Goal: Task Accomplishment & Management: Complete application form

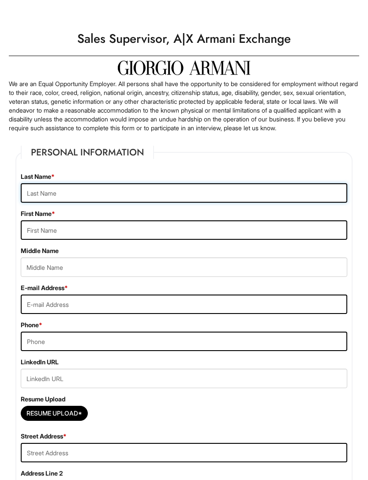
click at [107, 200] on input "text" at bounding box center [184, 192] width 327 height 19
type input "R"
type input "[PERSON_NAME]"
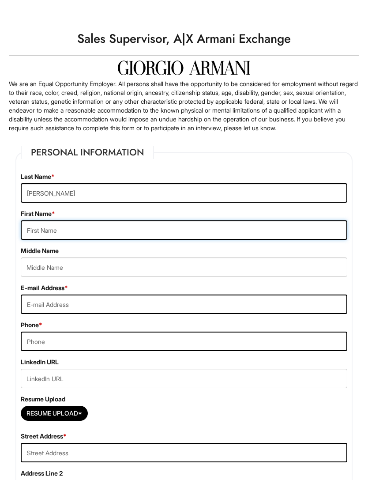
click at [94, 237] on input "text" at bounding box center [184, 229] width 327 height 19
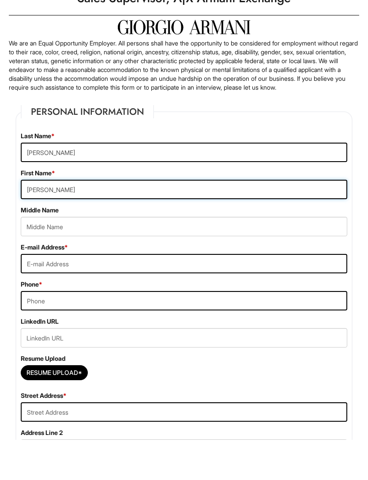
type input "[PERSON_NAME]"
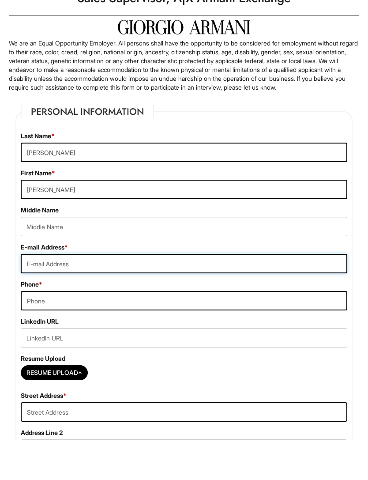
click at [88, 295] on input "email" at bounding box center [184, 304] width 327 height 19
type input "[EMAIL_ADDRESS][DOMAIN_NAME]"
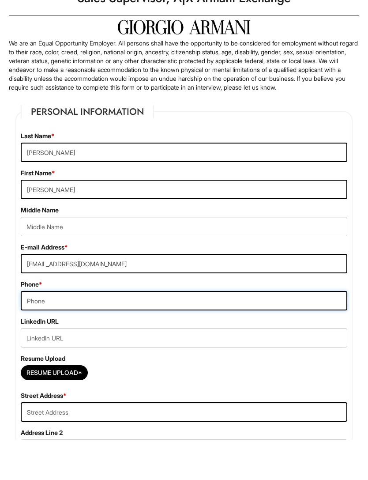
click at [89, 332] on input "tel" at bounding box center [184, 341] width 327 height 19
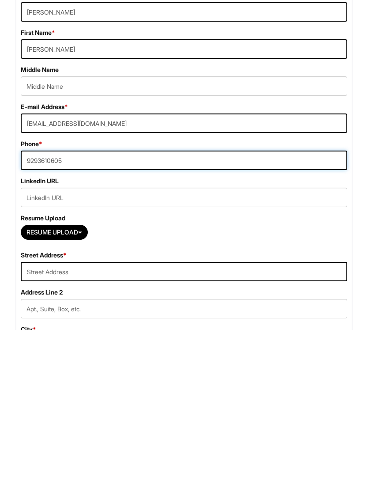
scroll to position [31, 0]
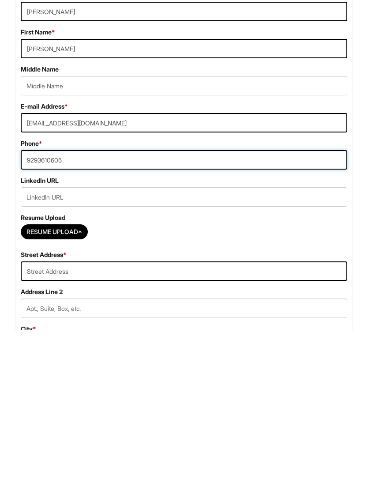
type input "9293610605"
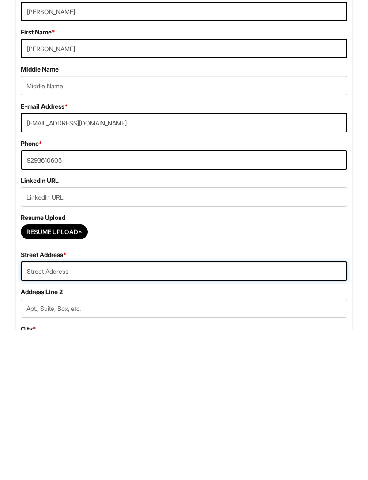
click at [195, 412] on input "text" at bounding box center [184, 421] width 327 height 19
type input "9823 [PERSON_NAME] [PERSON_NAME] Expy"
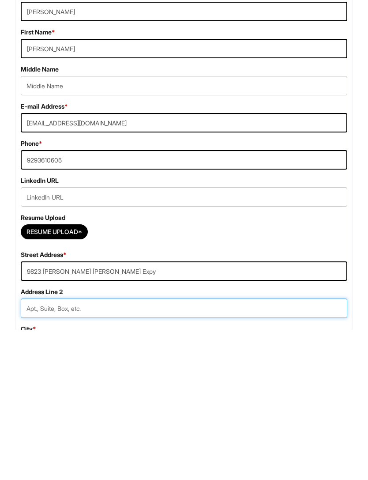
click at [155, 449] on input "text" at bounding box center [184, 458] width 327 height 19
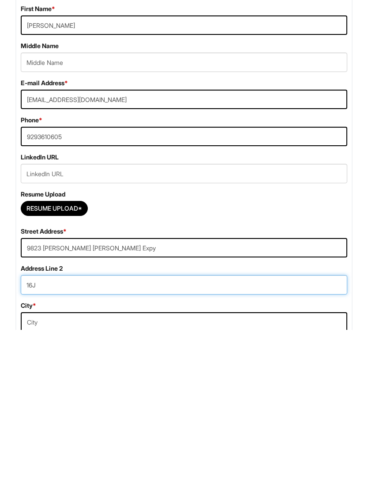
scroll to position [101, 0]
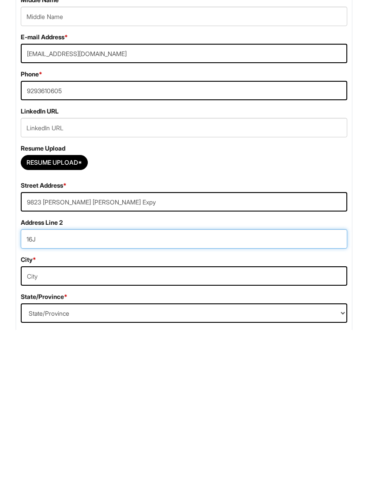
type input "16J"
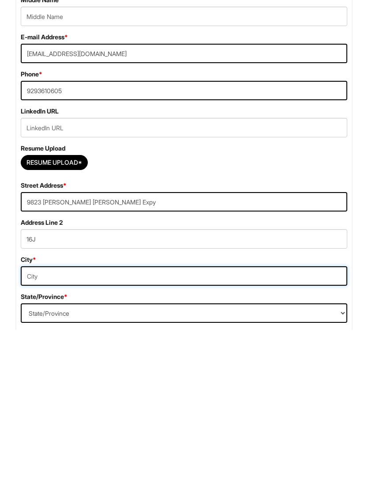
click at [202, 416] on input "text" at bounding box center [184, 425] width 327 height 19
type input "Corona"
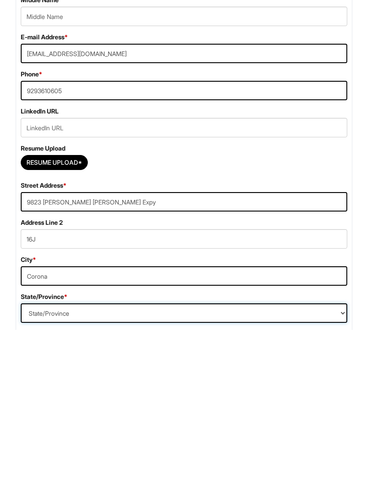
click at [125, 454] on select "State/Province [US_STATE] [US_STATE] [US_STATE] [US_STATE] [US_STATE] [US_STATE…" at bounding box center [184, 463] width 327 height 19
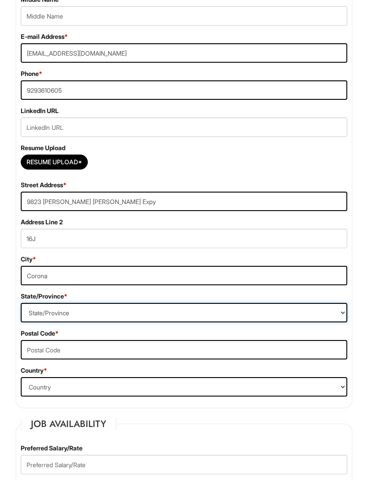
select select "NY"
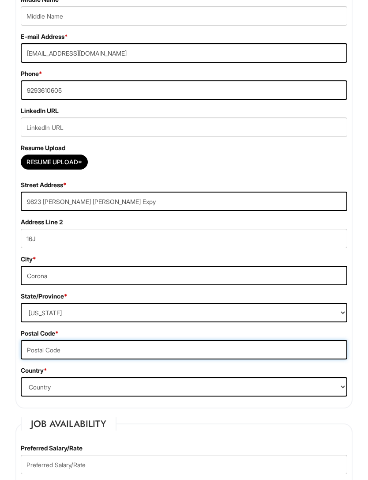
click at [113, 359] on input "text" at bounding box center [184, 349] width 327 height 19
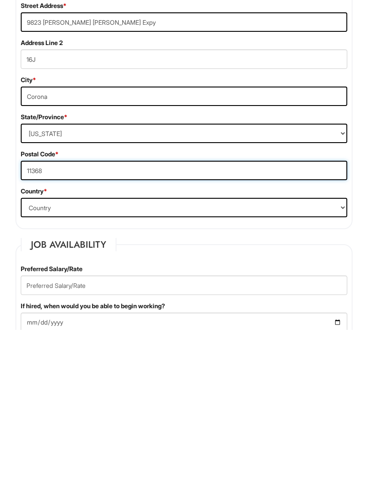
type input "11368"
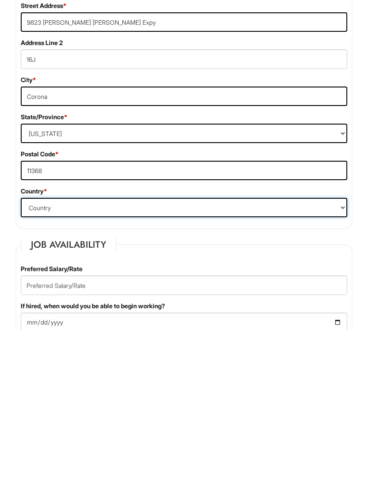
click at [127, 348] on select "Country [GEOGRAPHIC_DATA] [GEOGRAPHIC_DATA] [GEOGRAPHIC_DATA] [US_STATE] [GEOGR…" at bounding box center [184, 357] width 327 height 19
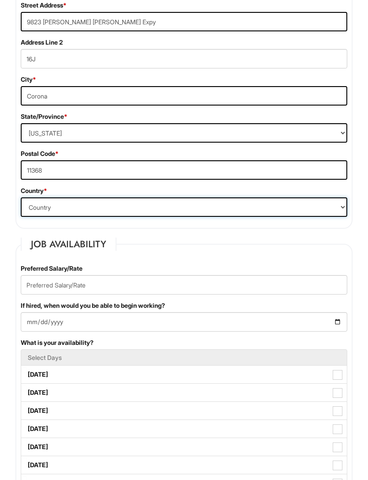
select select "[GEOGRAPHIC_DATA]"
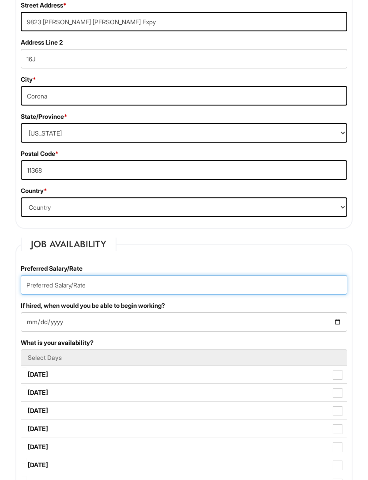
click at [148, 291] on input "text" at bounding box center [184, 284] width 327 height 19
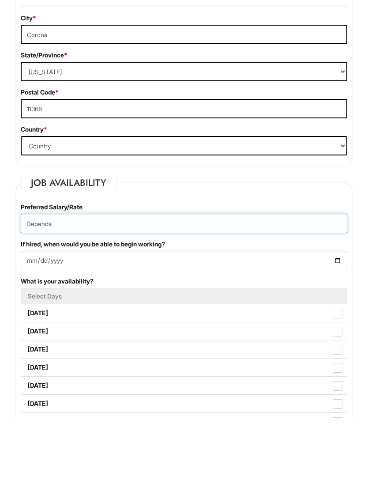
type input "Depends"
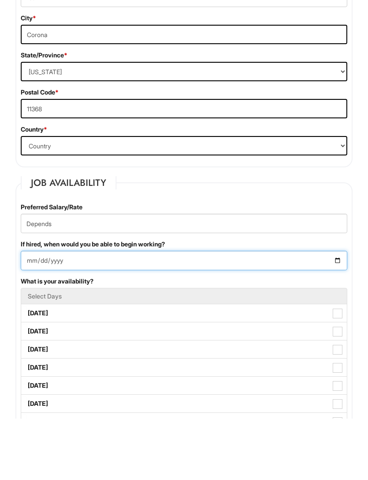
click at [150, 313] on input "If hired, when would you be able to begin working?" at bounding box center [184, 322] width 327 height 19
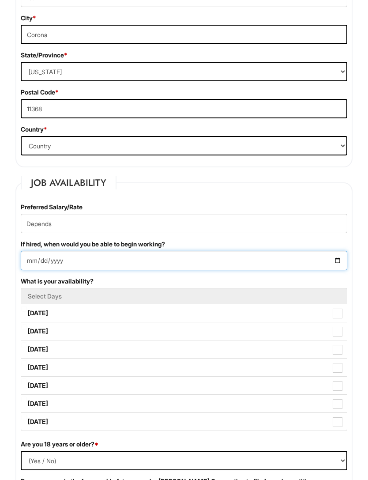
type input "[DATE]"
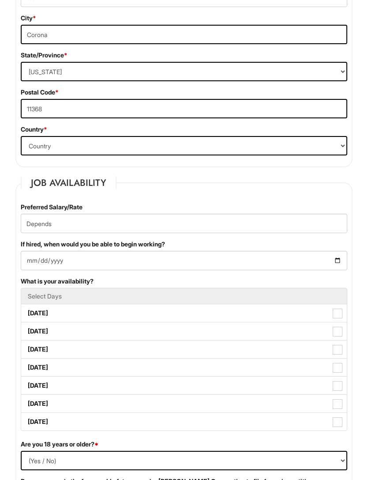
click at [344, 322] on label "[DATE]" at bounding box center [184, 313] width 326 height 18
click at [27, 312] on Available_Monday "[DATE]" at bounding box center [24, 309] width 6 height 6
checkbox Available_Monday "true"
click at [343, 340] on label "[DATE]" at bounding box center [184, 331] width 326 height 18
click at [27, 330] on Available_Tuesday "[DATE]" at bounding box center [24, 327] width 6 height 6
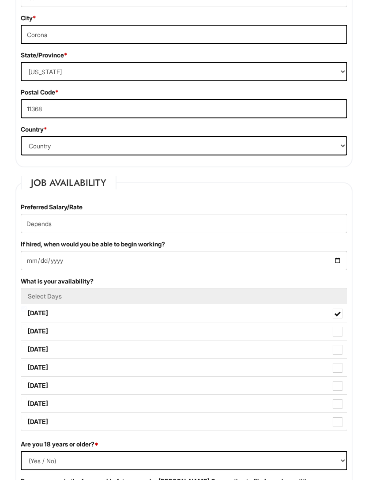
checkbox Available_Tuesday "true"
click at [342, 355] on span at bounding box center [338, 350] width 10 height 10
click at [27, 348] on Available_Wednesday "[DATE]" at bounding box center [24, 345] width 6 height 6
checkbox Available_Wednesday "true"
click at [339, 373] on span at bounding box center [338, 368] width 10 height 10
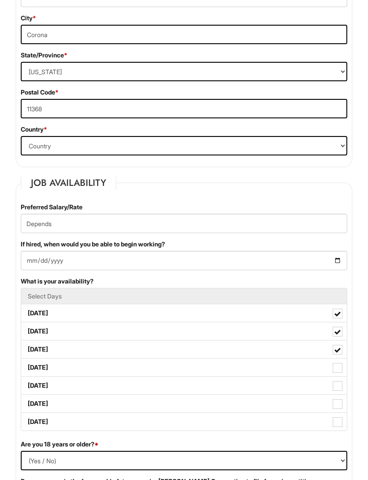
click at [27, 366] on Available_Thursday "[DATE]" at bounding box center [24, 363] width 6 height 6
checkbox Available_Thursday "true"
click at [341, 391] on span at bounding box center [338, 386] width 10 height 10
click at [27, 384] on Available_Friday "[DATE]" at bounding box center [24, 381] width 6 height 6
checkbox Available_Friday "true"
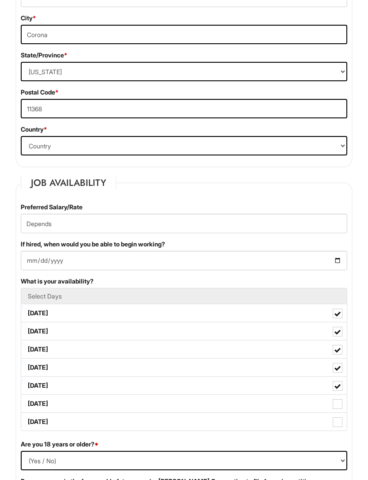
click at [339, 409] on span at bounding box center [338, 404] width 10 height 10
click at [27, 402] on Available_Saturday "[DATE]" at bounding box center [24, 400] width 6 height 6
checkbox Available_Saturday "true"
click at [341, 427] on span at bounding box center [338, 422] width 10 height 10
click at [27, 420] on Available_Sunday "[DATE]" at bounding box center [24, 418] width 6 height 6
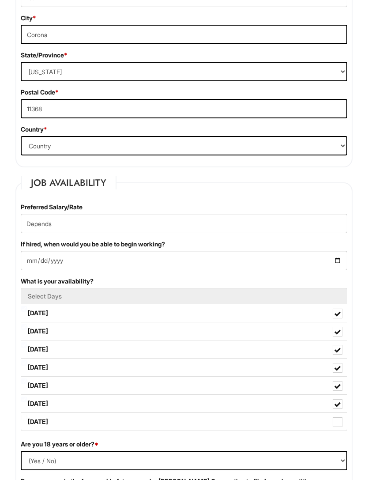
checkbox Available_Sunday "true"
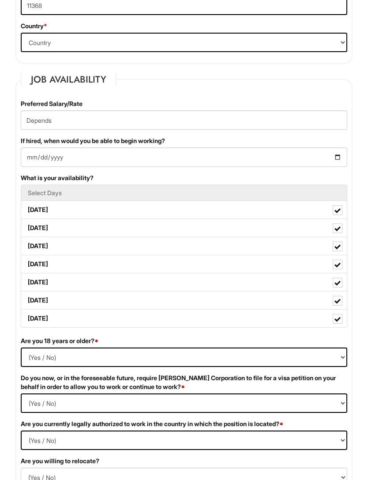
scroll to position [597, 0]
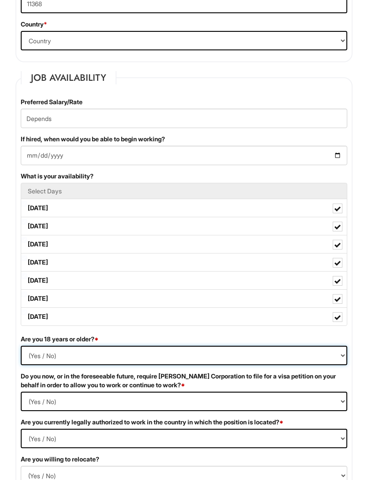
click at [118, 363] on select "(Yes / No) Yes No" at bounding box center [184, 355] width 327 height 19
select select "Yes"
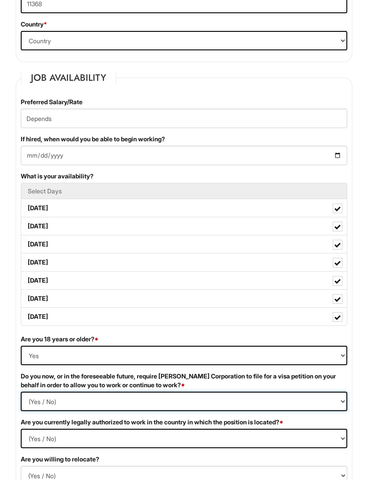
click at [129, 411] on Required "(Yes / No) Yes No" at bounding box center [184, 401] width 327 height 19
select Required "No"
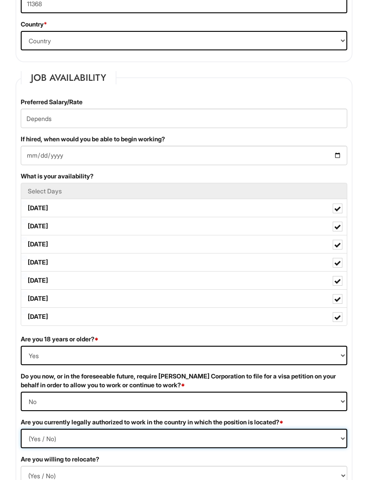
click at [137, 447] on select "(Yes / No) Yes No" at bounding box center [184, 438] width 327 height 19
select select "Yes"
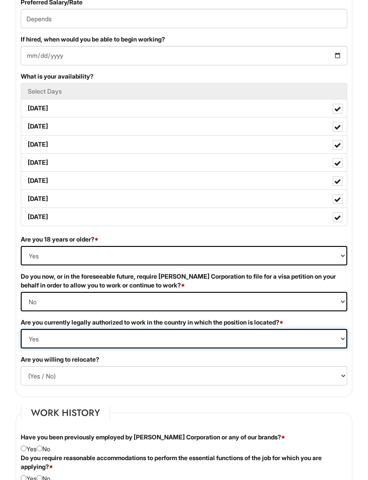
scroll to position [697, 0]
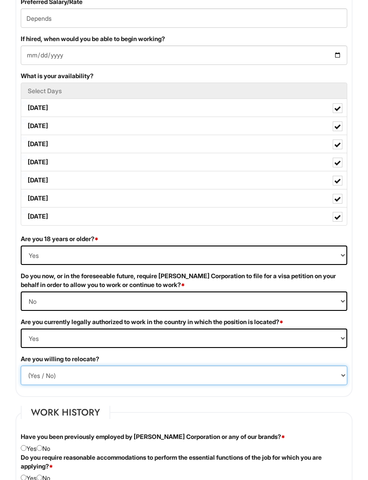
click at [124, 383] on select "(Yes / No) No Yes" at bounding box center [184, 375] width 327 height 19
click at [138, 384] on select "(Yes / No) No Yes" at bounding box center [184, 375] width 327 height 19
select select "N"
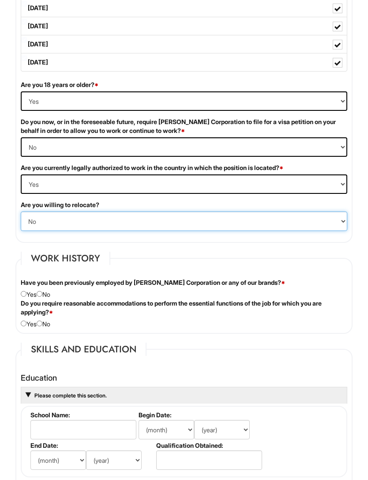
scroll to position [852, 0]
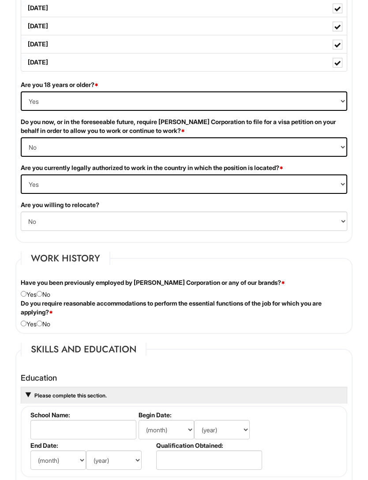
click at [42, 297] on input "radio" at bounding box center [40, 294] width 6 height 6
radio input "true"
click at [52, 356] on legend "Skills and Education" at bounding box center [84, 349] width 126 height 13
click at [42, 326] on input "radio" at bounding box center [40, 324] width 6 height 6
radio input "true"
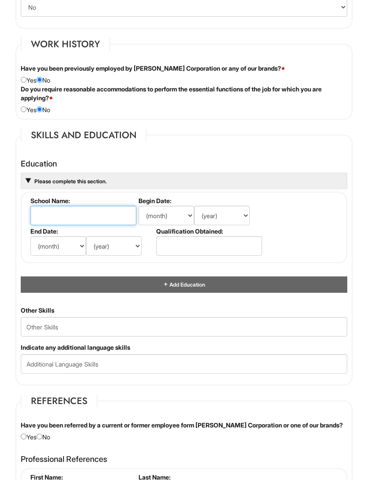
click at [94, 223] on input "text" at bounding box center [83, 215] width 106 height 19
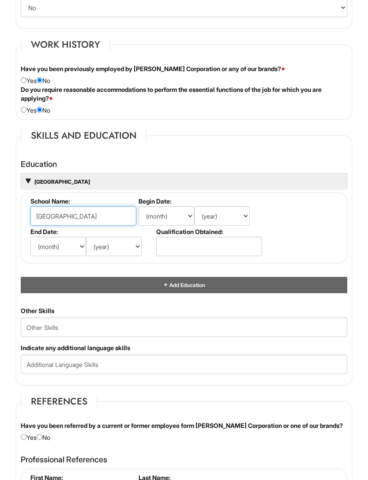
type input "[GEOGRAPHIC_DATA]"
click at [188, 224] on select "(month) Jan Feb Mar Apr May Jun [DATE] Aug Sep Oct Nov Dec" at bounding box center [167, 215] width 56 height 19
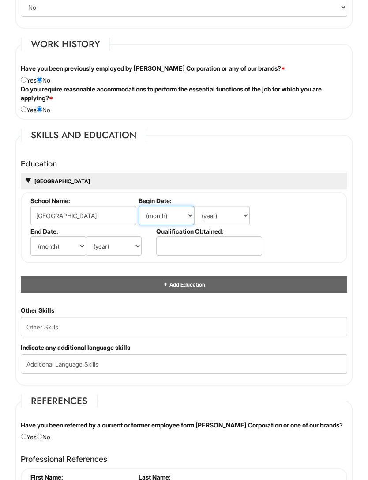
select select "9"
click at [239, 223] on select "(year) 2029 2028 2027 2026 2025 2024 2023 2022 2021 2020 2019 2018 2017 2016 20…" at bounding box center [222, 215] width 56 height 19
select select "2023"
click at [80, 256] on select "(month) Jan Feb Mar Apr May Jun [DATE] Aug Sep Oct Nov Dec" at bounding box center [58, 245] width 56 height 19
select select "8"
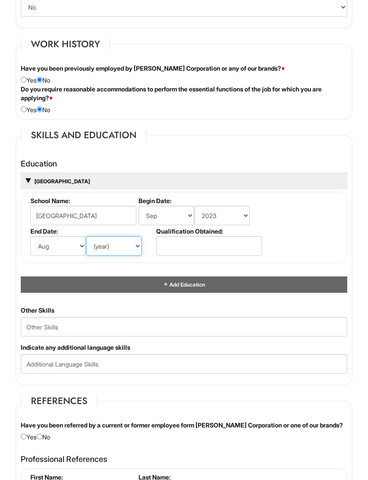
click at [114, 256] on select "(year) 2029 2028 2027 2026 2025 2024 2023 2022 2021 2020 2019 2018 2017 2016 20…" at bounding box center [114, 245] width 56 height 19
select select "2025"
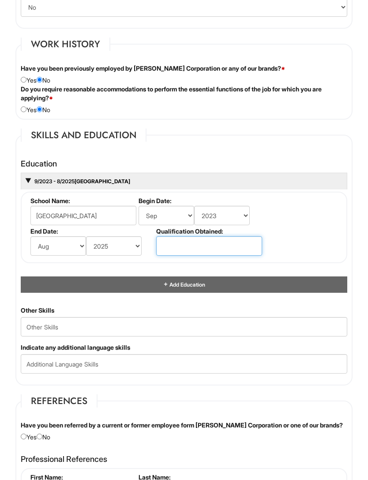
click at [194, 256] on input "text" at bounding box center [209, 245] width 106 height 19
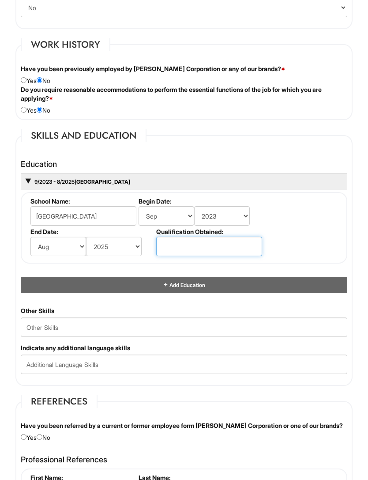
type input "P"
click at [187, 256] on input "Estudient" at bounding box center [209, 246] width 106 height 19
click at [173, 254] on input "Estudient" at bounding box center [209, 246] width 106 height 19
click at [177, 256] on input "Estudient" at bounding box center [209, 246] width 106 height 19
click at [212, 256] on input "Estudient" at bounding box center [209, 246] width 106 height 19
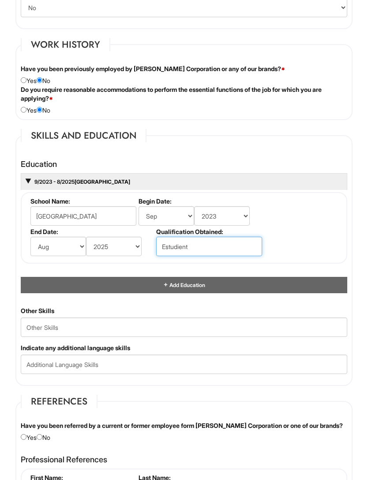
click at [180, 256] on input "Estudient" at bounding box center [209, 246] width 106 height 19
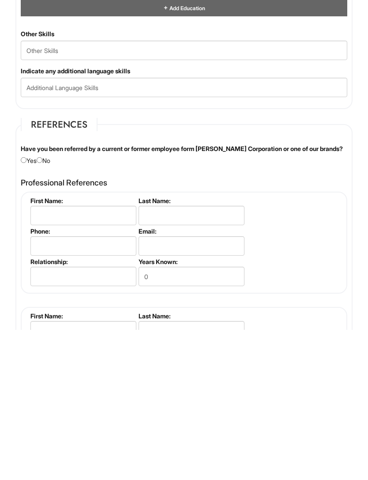
scroll to position [1203, 0]
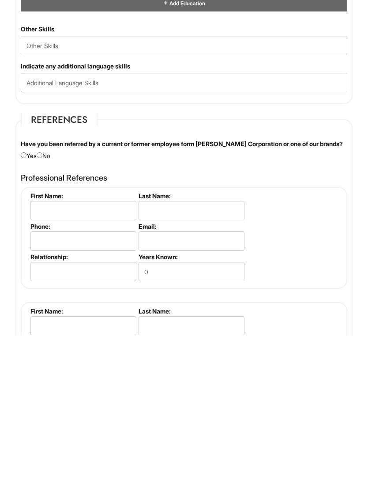
type input "Estudient"
click at [42, 297] on input "radio" at bounding box center [40, 300] width 6 height 6
radio input "true"
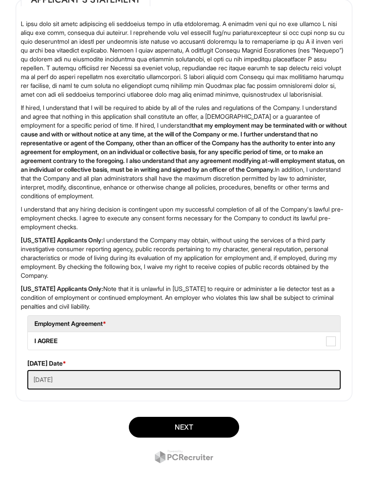
scroll to position [1807, 0]
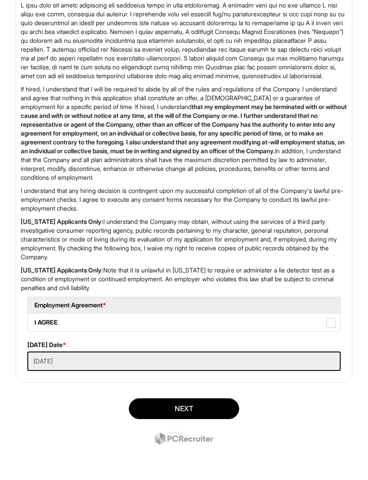
click at [97, 331] on label "I AGREE" at bounding box center [184, 323] width 313 height 18
click at [34, 321] on AGREE "I AGREE" at bounding box center [31, 318] width 6 height 6
checkbox AGREE "true"
click at [197, 419] on button "Next" at bounding box center [184, 408] width 110 height 21
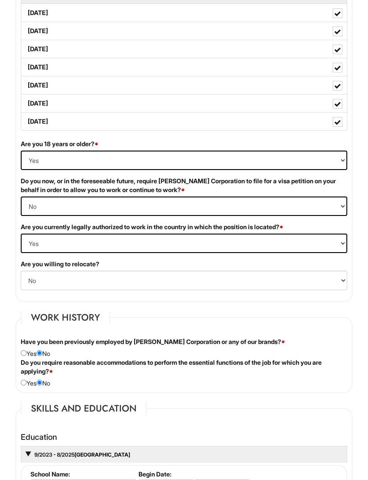
scroll to position [811, 0]
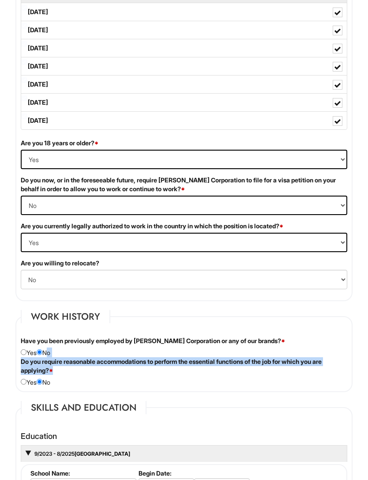
click at [141, 387] on div "Do you require reasonable accommodations to perform the essential functions of …" at bounding box center [184, 372] width 340 height 30
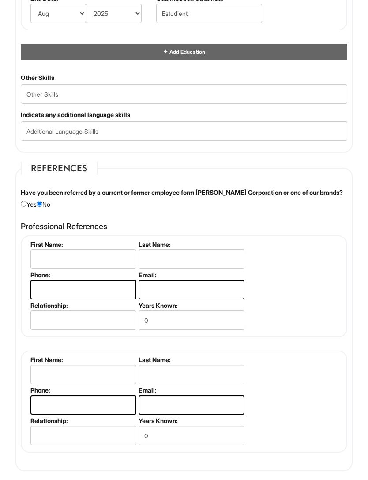
scroll to position [1323, 0]
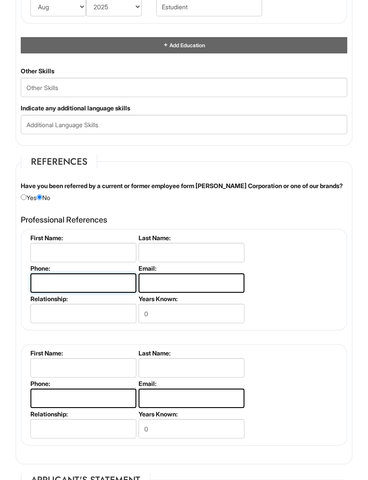
click at [106, 293] on input "tel" at bounding box center [83, 283] width 106 height 19
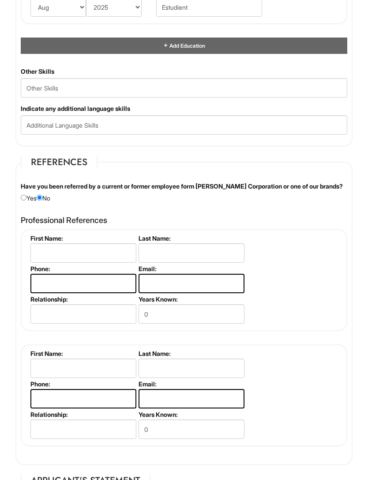
type input "9293610788"
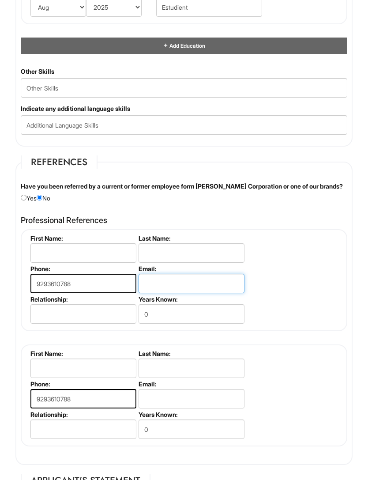
click at [175, 293] on input "email" at bounding box center [192, 283] width 106 height 19
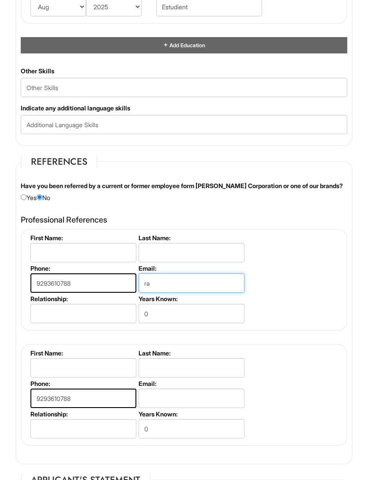
click at [175, 293] on input "ra" at bounding box center [192, 282] width 106 height 19
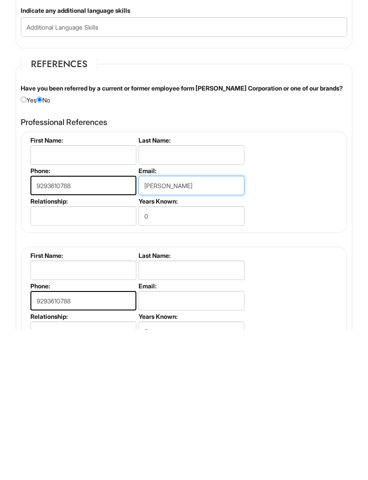
scroll to position [1310, 0]
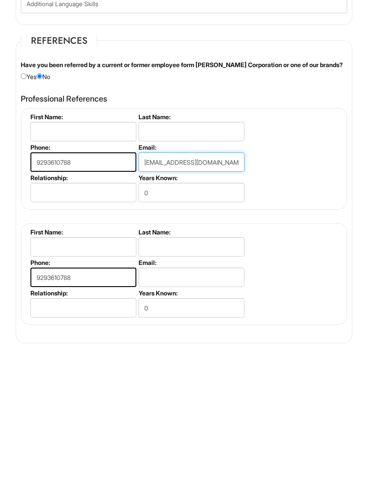
type input "[EMAIL_ADDRESS][DOMAIN_NAME]"
click at [167, 402] on input "email" at bounding box center [192, 411] width 106 height 19
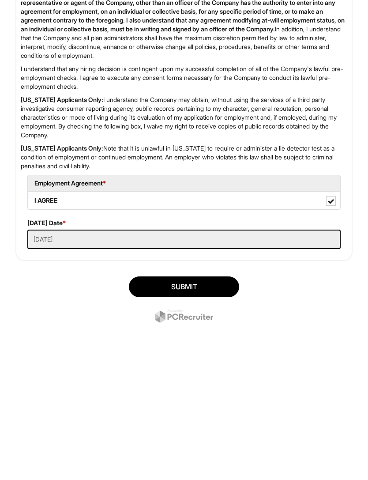
scroll to position [1853, 0]
type input "[EMAIL_ADDRESS][DOMAIN_NAME]"
click at [197, 398] on button "SUBMIT" at bounding box center [184, 408] width 110 height 21
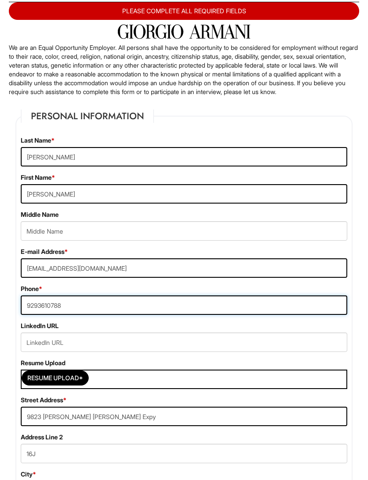
click at [149, 309] on input "9293610788" at bounding box center [184, 304] width 327 height 19
click at [109, 314] on input "9293610788" at bounding box center [184, 304] width 327 height 19
type input "9"
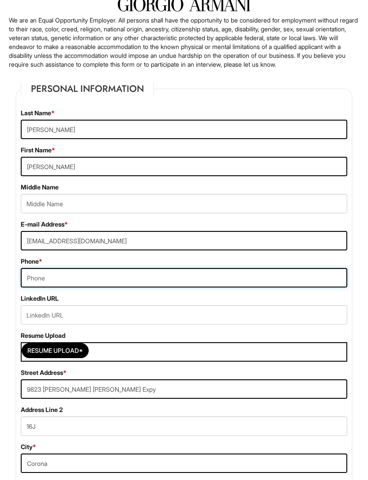
scroll to position [80, 0]
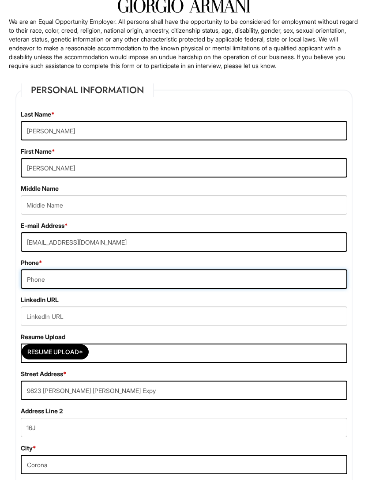
click at [148, 289] on input "tel" at bounding box center [184, 278] width 327 height 19
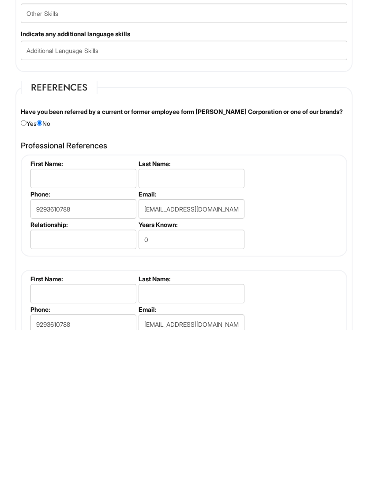
scroll to position [1249, 0]
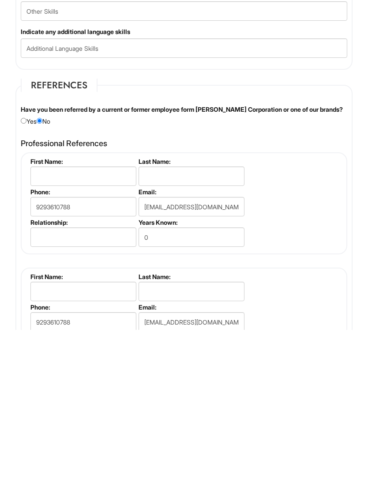
type input "9293610605"
click at [91, 347] on input "9293610788" at bounding box center [83, 356] width 106 height 19
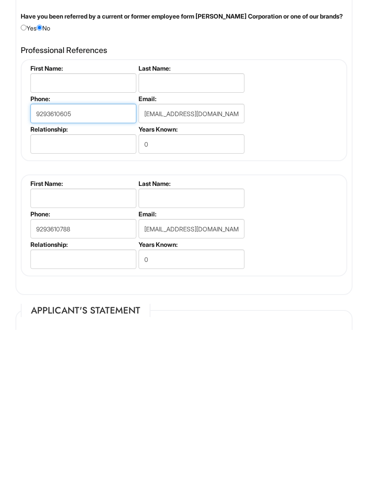
scroll to position [1355, 0]
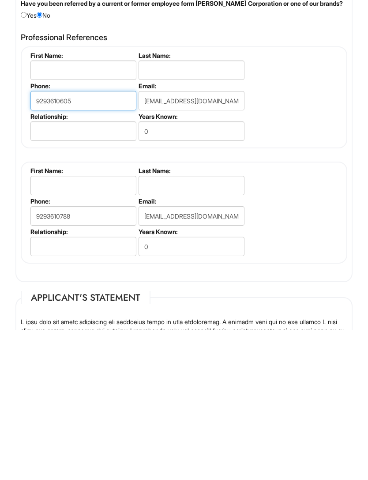
type input "9293610605"
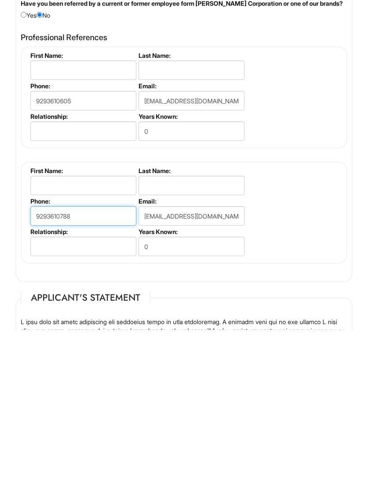
click at [103, 356] on input "9293610788" at bounding box center [83, 365] width 106 height 19
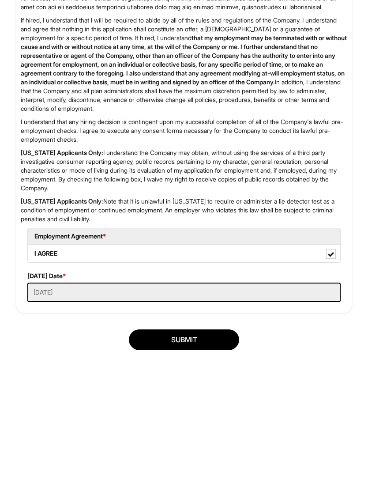
scroll to position [1853, 0]
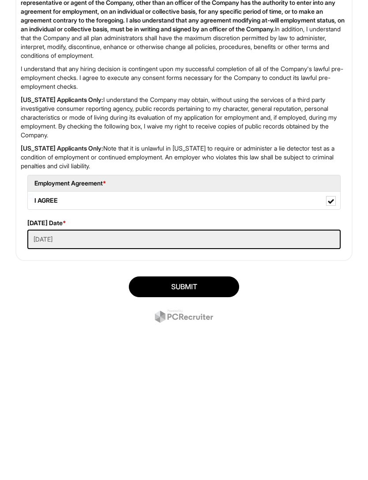
type input "9293610605"
click at [188, 398] on button "SUBMIT" at bounding box center [184, 408] width 110 height 21
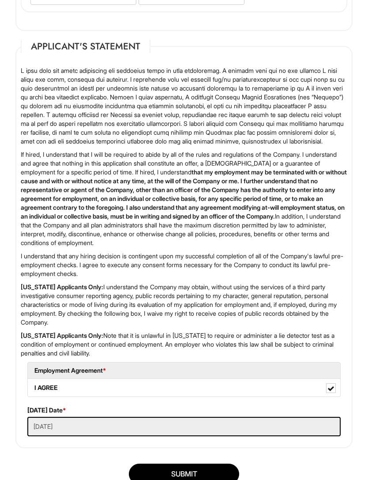
scroll to position [1825, 0]
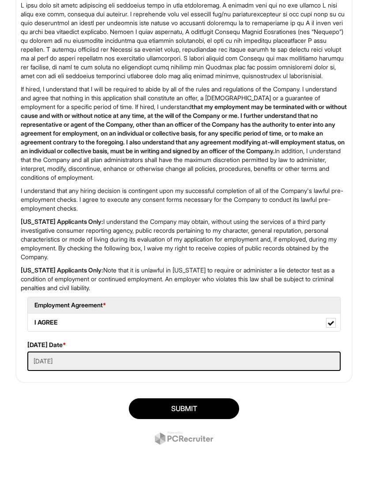
click at [204, 419] on button "SUBMIT" at bounding box center [184, 408] width 110 height 21
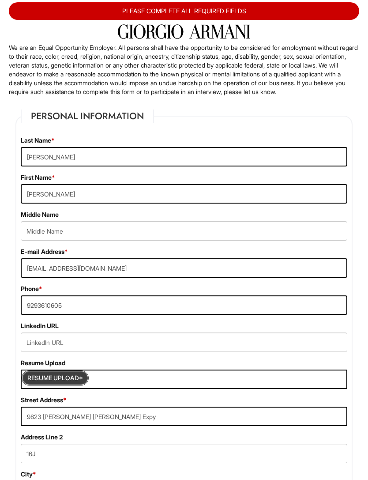
click at [68, 385] on input "Resume Upload*" at bounding box center [55, 378] width 66 height 14
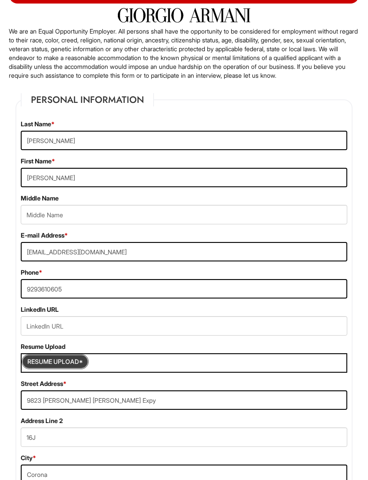
scroll to position [70, 0]
click at [106, 373] on div "Resume Upload*" at bounding box center [184, 362] width 327 height 19
click at [151, 364] on div "Resume Upload*" at bounding box center [184, 362] width 327 height 19
click at [148, 372] on div "Resume Upload*" at bounding box center [184, 362] width 327 height 19
click at [129, 369] on div "Resume Upload*" at bounding box center [184, 362] width 327 height 19
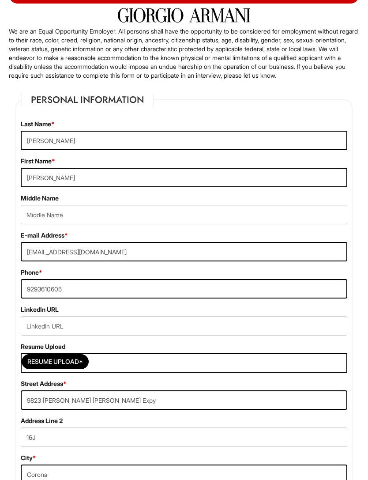
click at [101, 373] on div "Resume Upload*" at bounding box center [184, 362] width 327 height 19
click at [65, 369] on input "Resume Upload*" at bounding box center [55, 362] width 66 height 14
